Goal: Find specific page/section: Find specific page/section

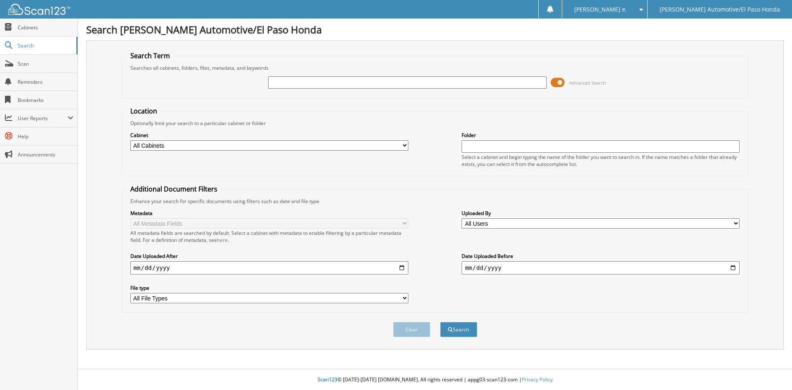
click at [306, 80] on input "text" at bounding box center [407, 82] width 278 height 12
type input "51458A"
click at [464, 331] on button "Search" at bounding box center [458, 329] width 37 height 15
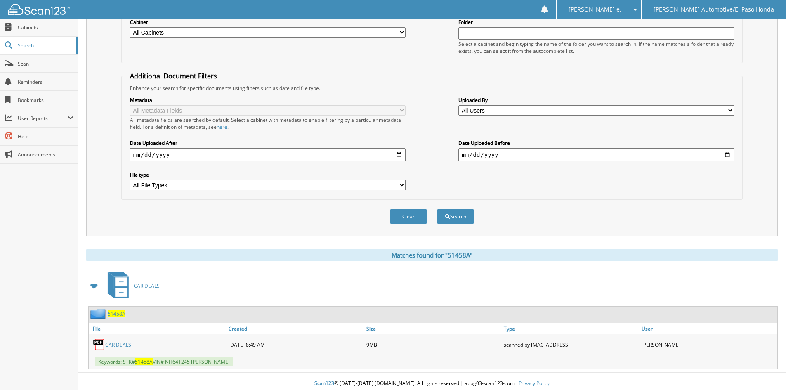
scroll to position [117, 0]
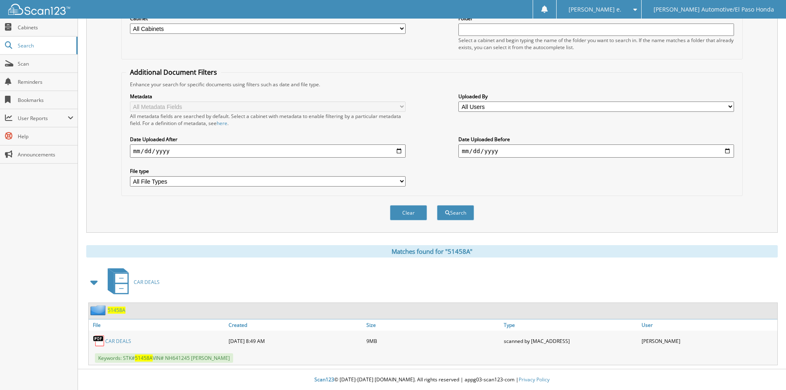
click at [115, 309] on span "51458A" at bounding box center [117, 310] width 18 height 7
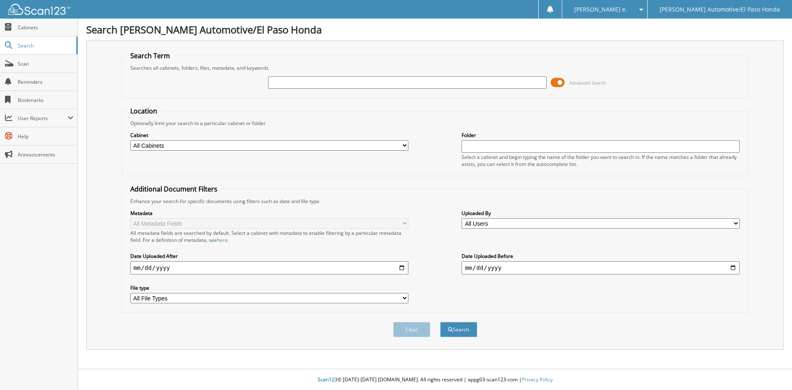
click at [287, 88] on input "text" at bounding box center [407, 82] width 278 height 12
type input "b"
click at [287, 84] on input "B" at bounding box center [407, 82] width 278 height 12
type input "51458A"
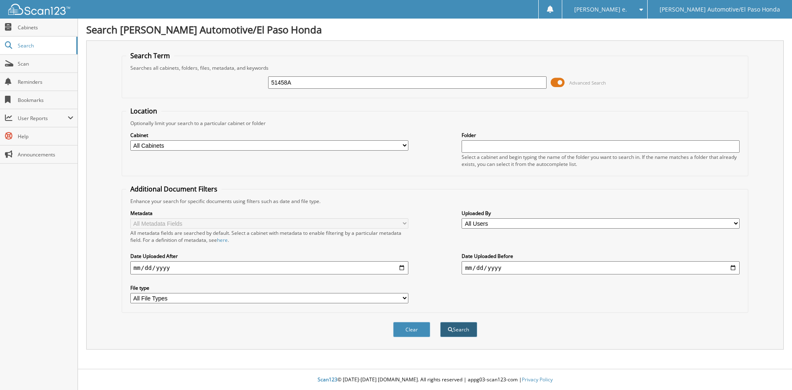
click at [467, 331] on button "Search" at bounding box center [458, 329] width 37 height 15
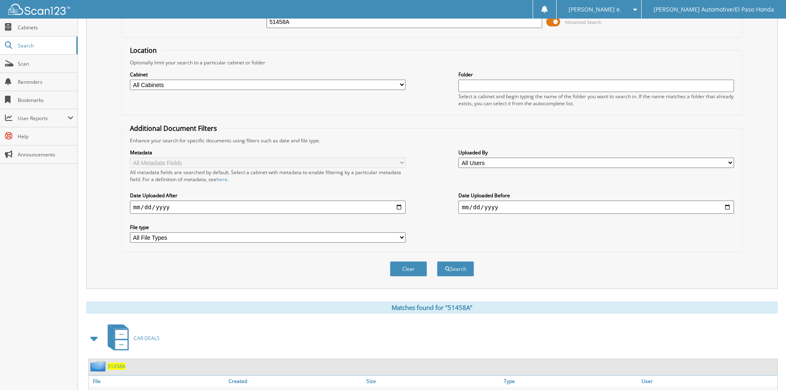
scroll to position [117, 0]
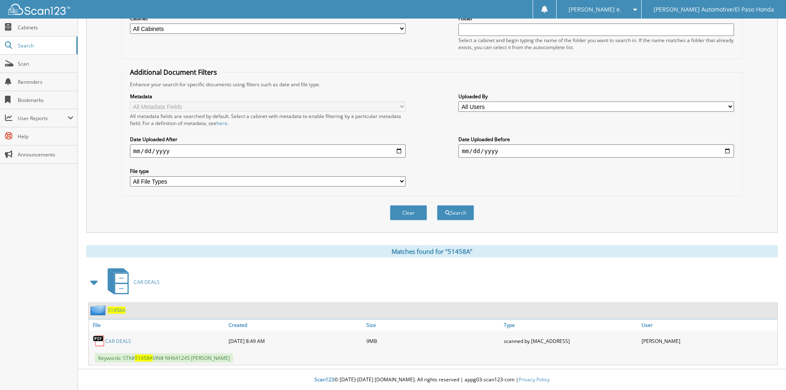
click at [119, 310] on span "51458A" at bounding box center [117, 310] width 18 height 7
